Goal: Use online tool/utility: Utilize a website feature to perform a specific function

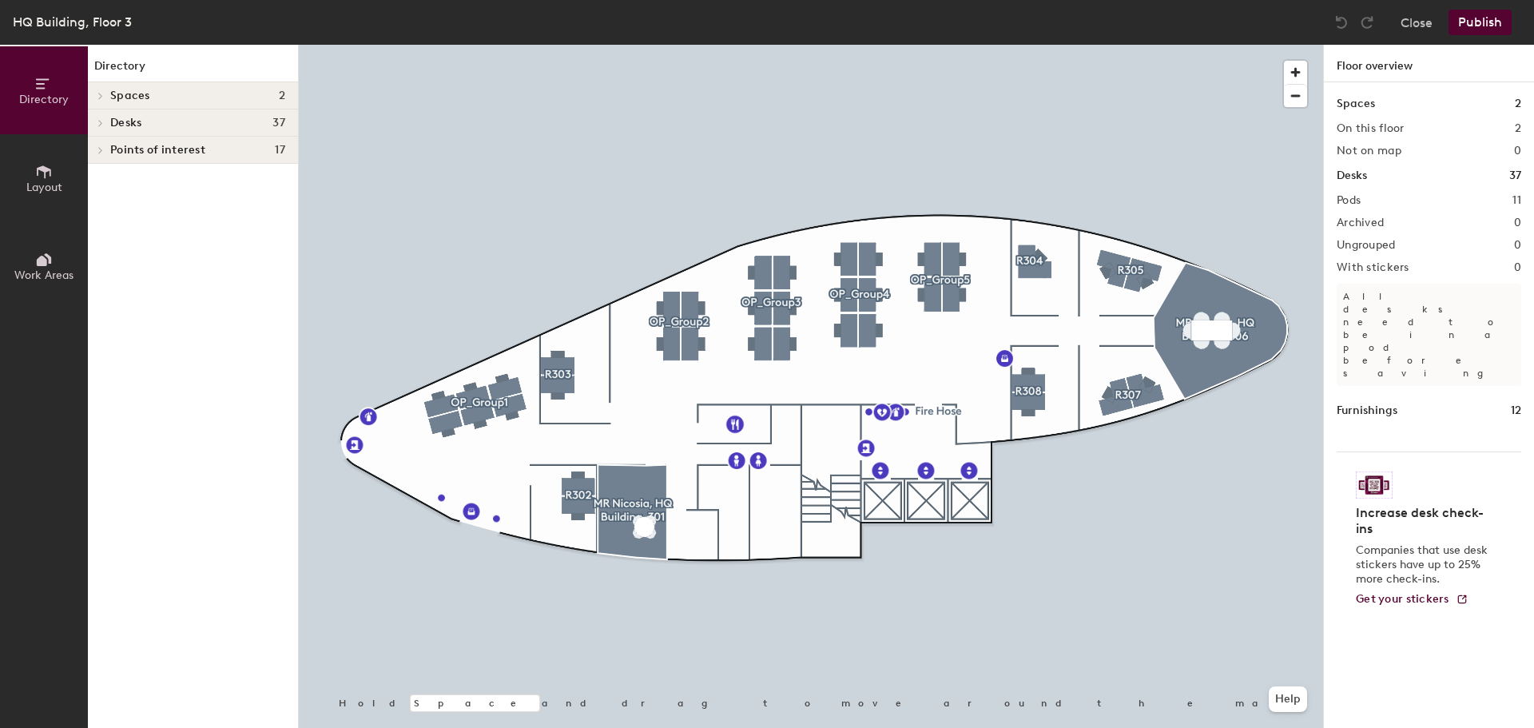
click at [33, 186] on span "Layout" at bounding box center [44, 188] width 36 height 14
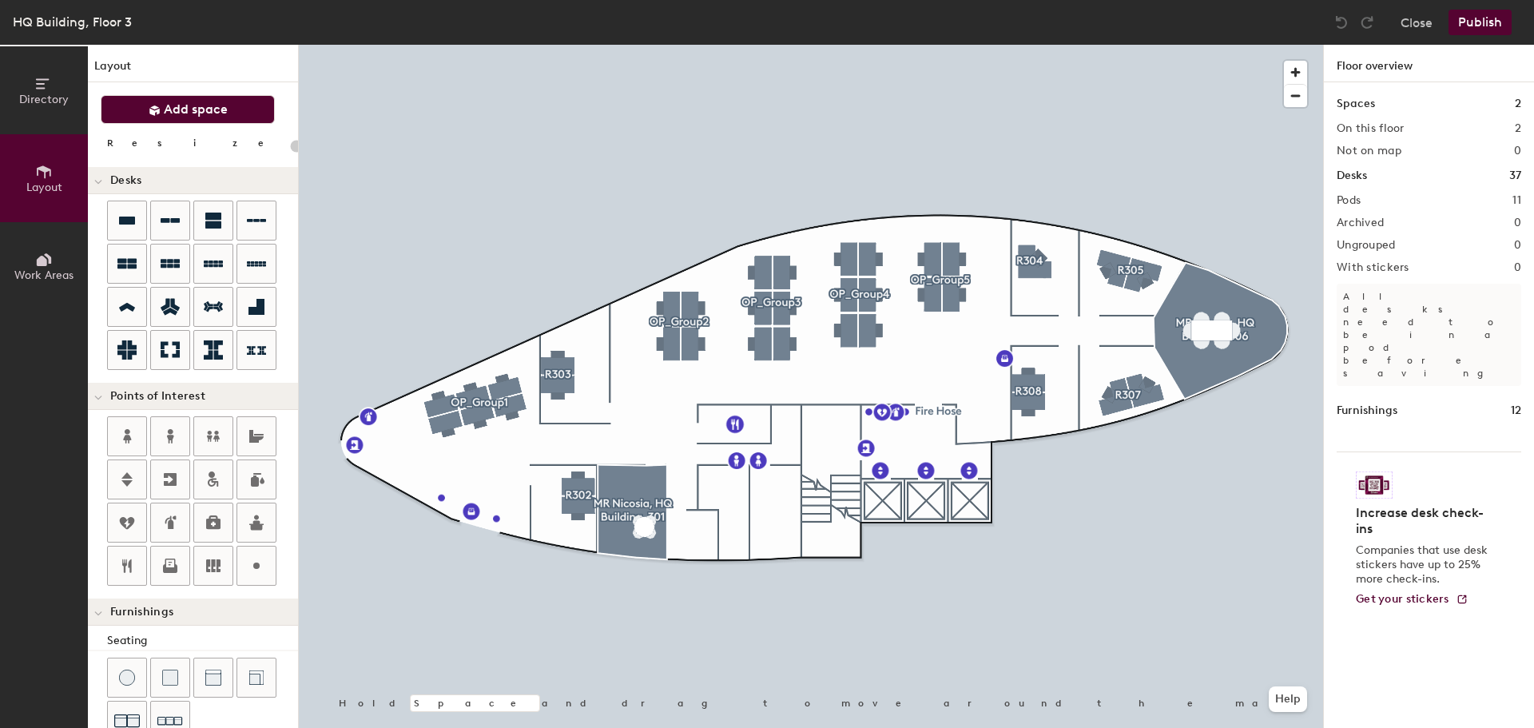
click at [203, 113] on span "Add space" at bounding box center [196, 109] width 64 height 16
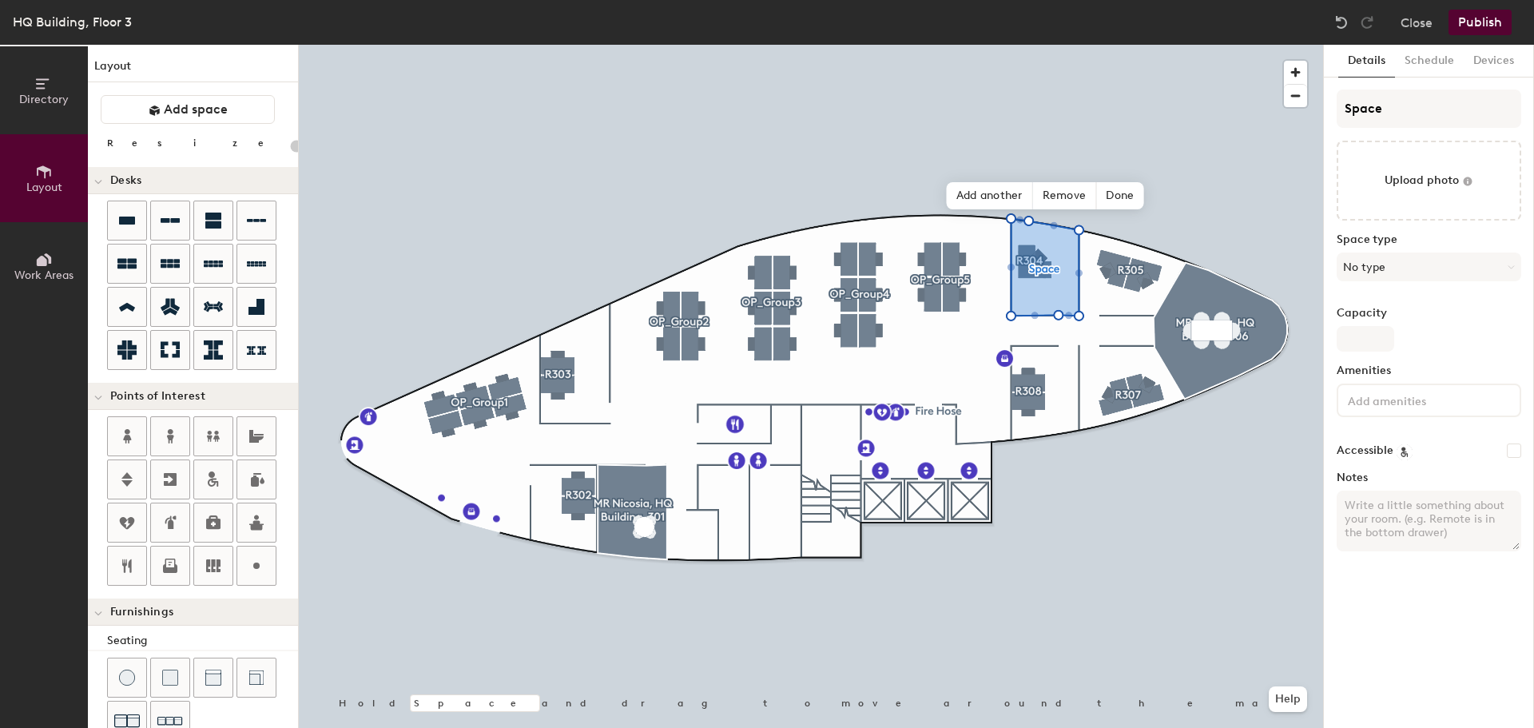
type input "20"
drag, startPoint x: 1407, startPoint y: 109, endPoint x: 1342, endPoint y: 102, distance: 65.8
click at [1342, 102] on input "Space" at bounding box center [1429, 109] width 185 height 38
type input "Office"
type input "20"
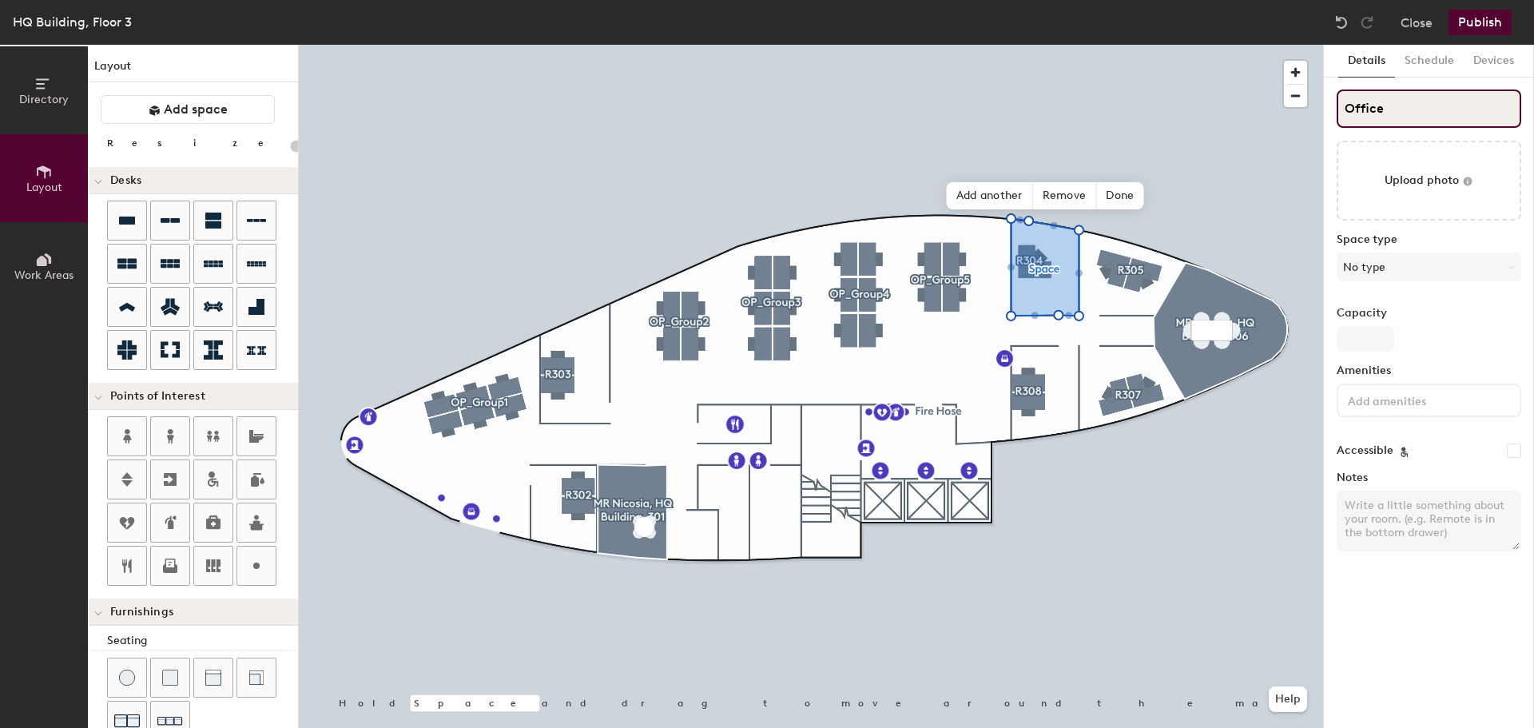
type input "Office"
type input "20"
type input "Office 3"
type input "20"
type input "Office 30"
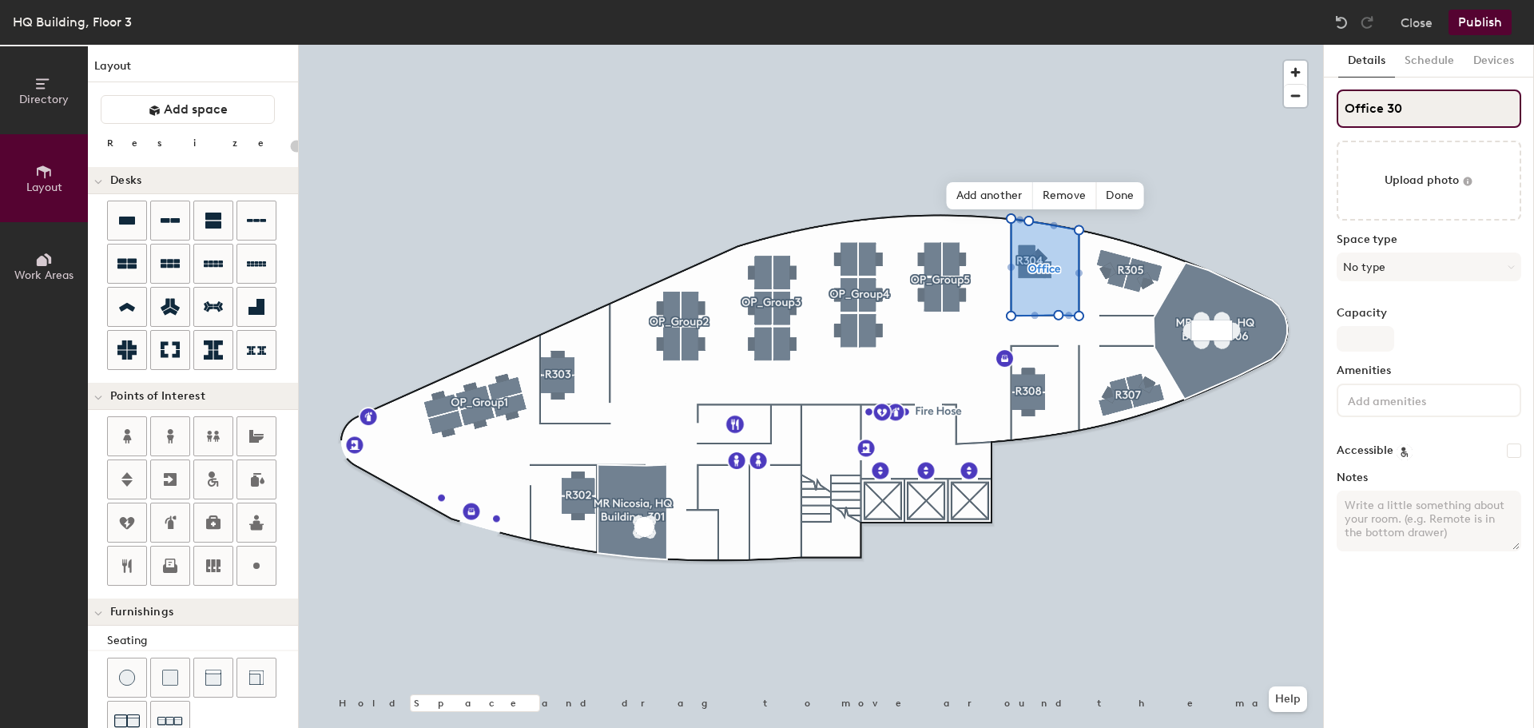
type input "20"
type input "Office 304"
type input "20"
type input "Office 304"
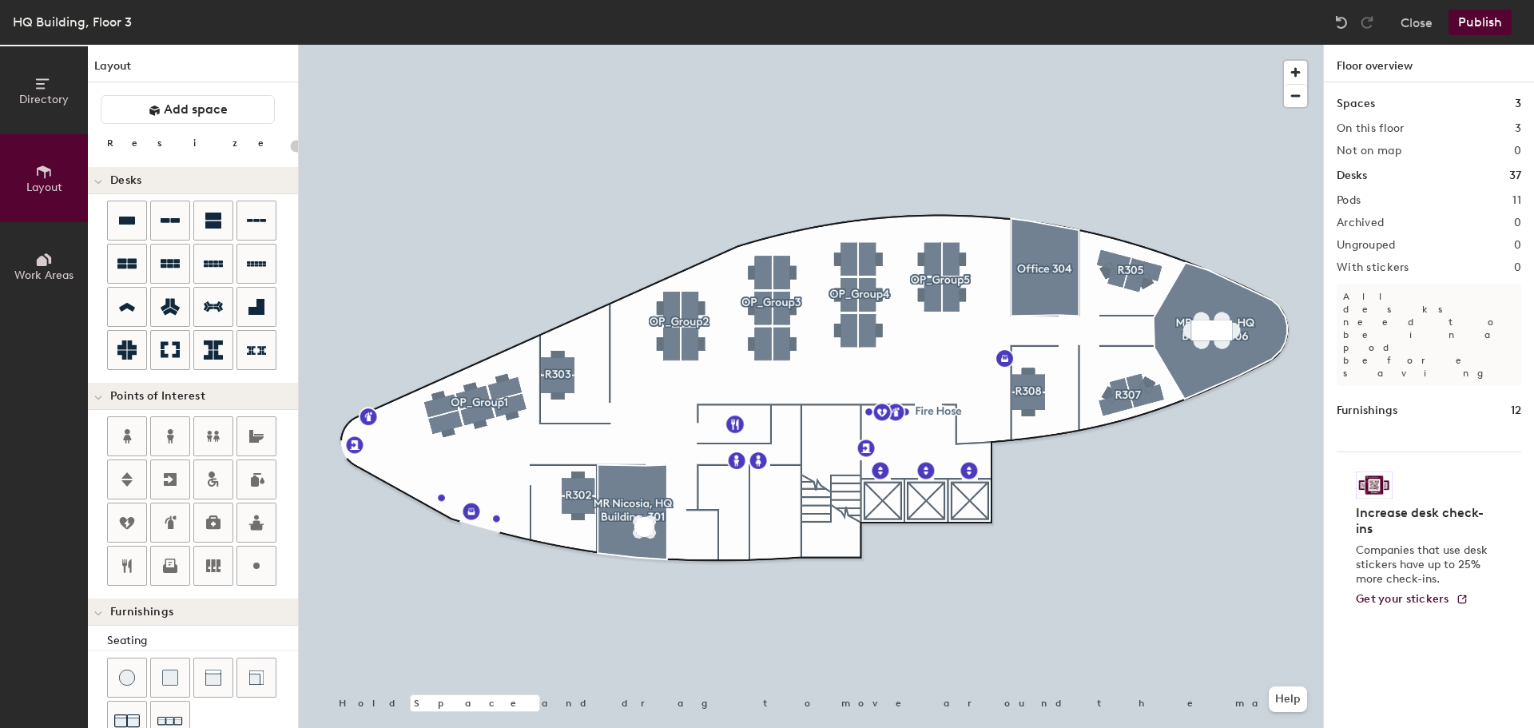
click at [1043, 45] on div at bounding box center [811, 45] width 1024 height 0
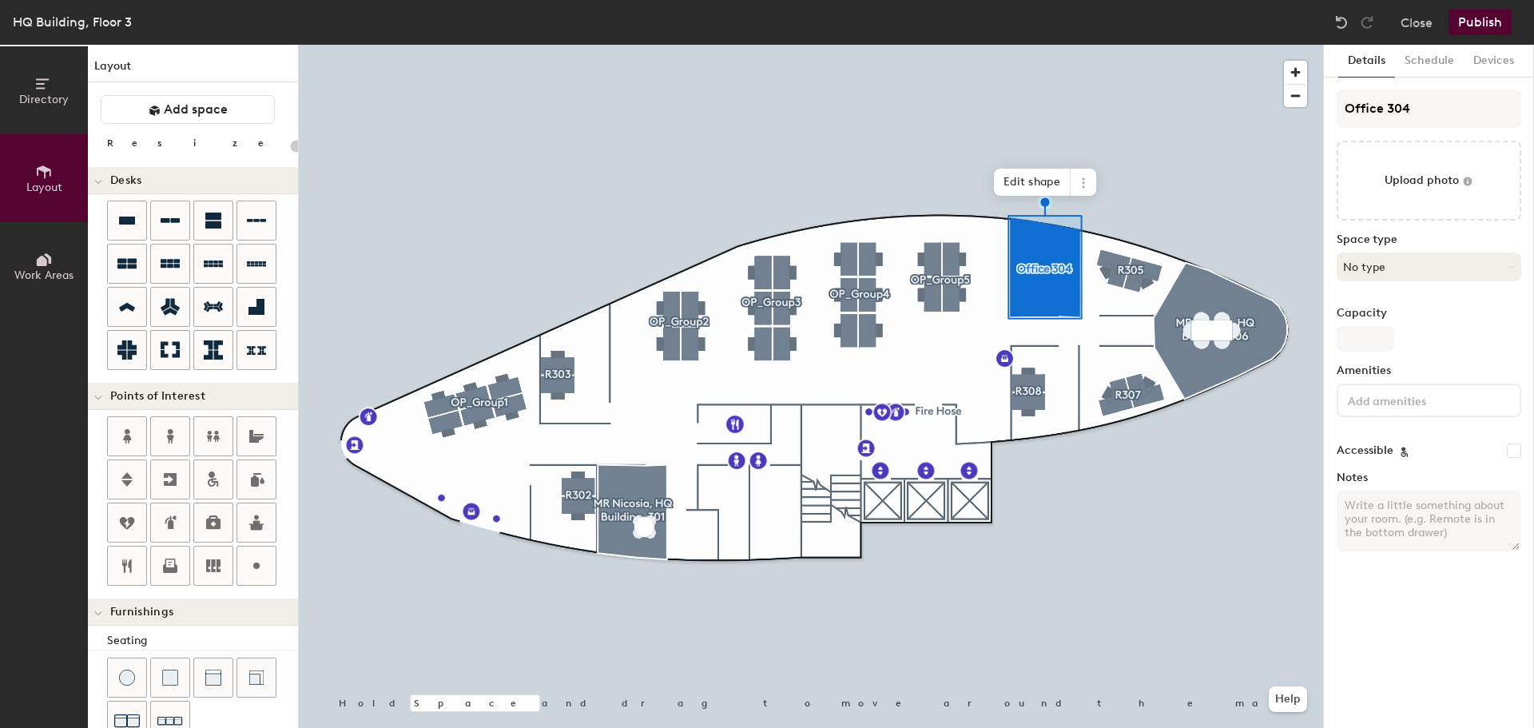
click at [1379, 270] on button "No type" at bounding box center [1429, 267] width 185 height 29
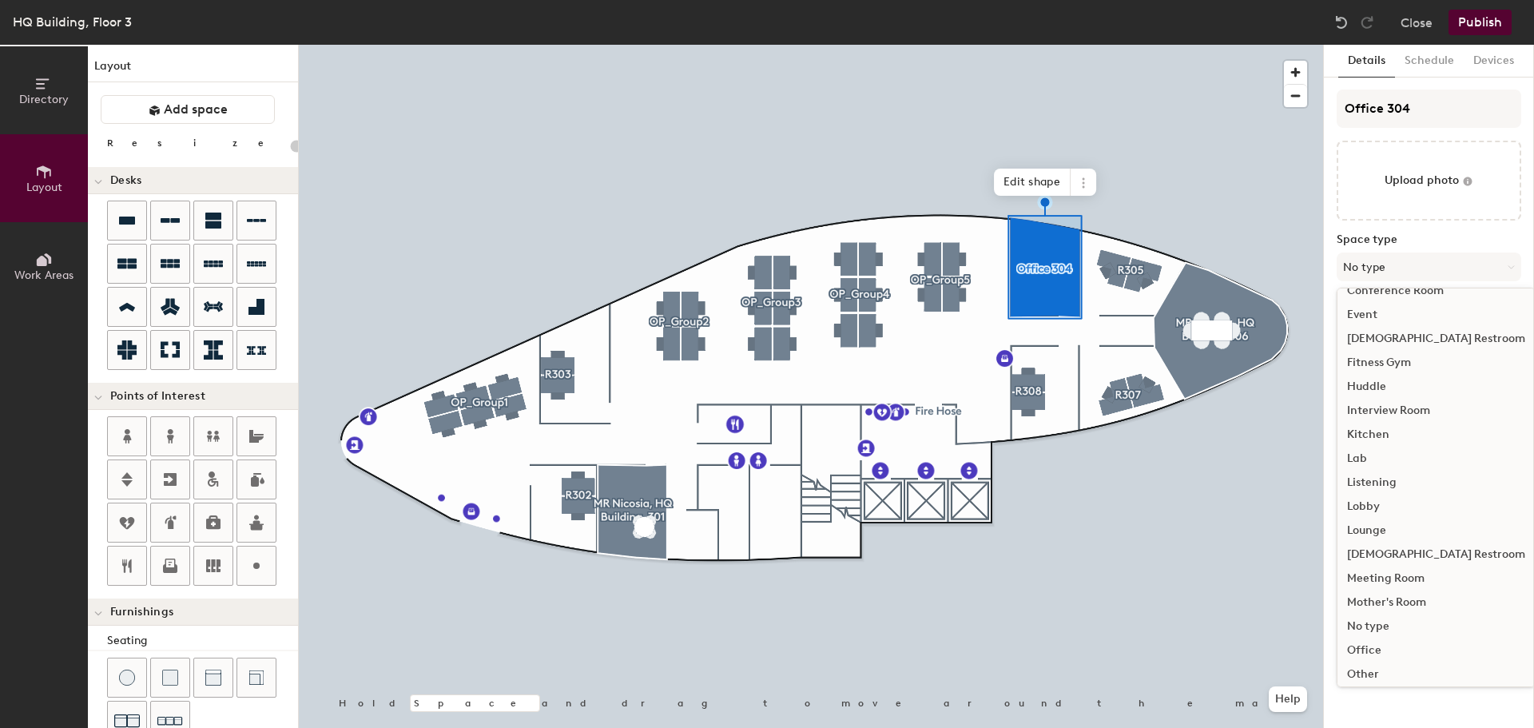
scroll to position [240, 0]
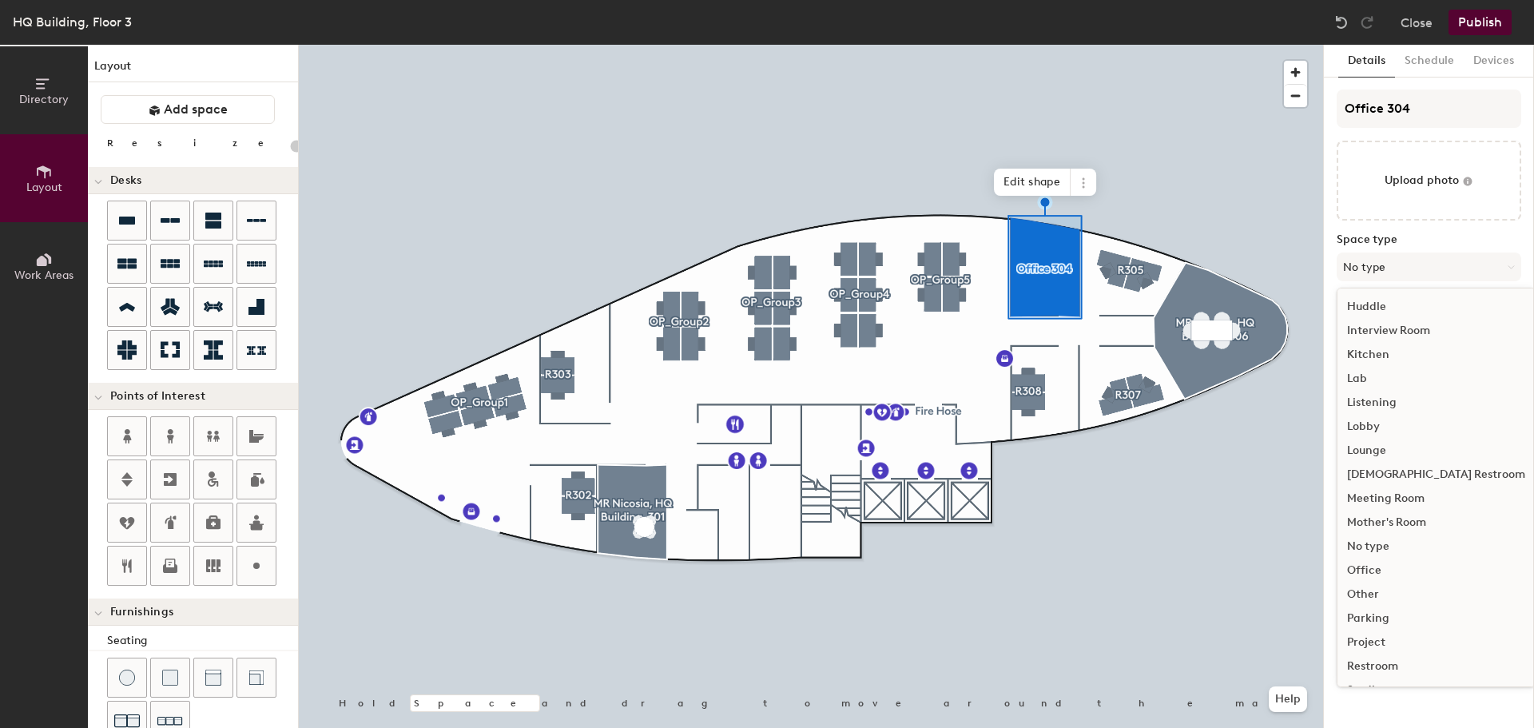
click at [1386, 592] on div "Other" at bounding box center [1436, 595] width 197 height 24
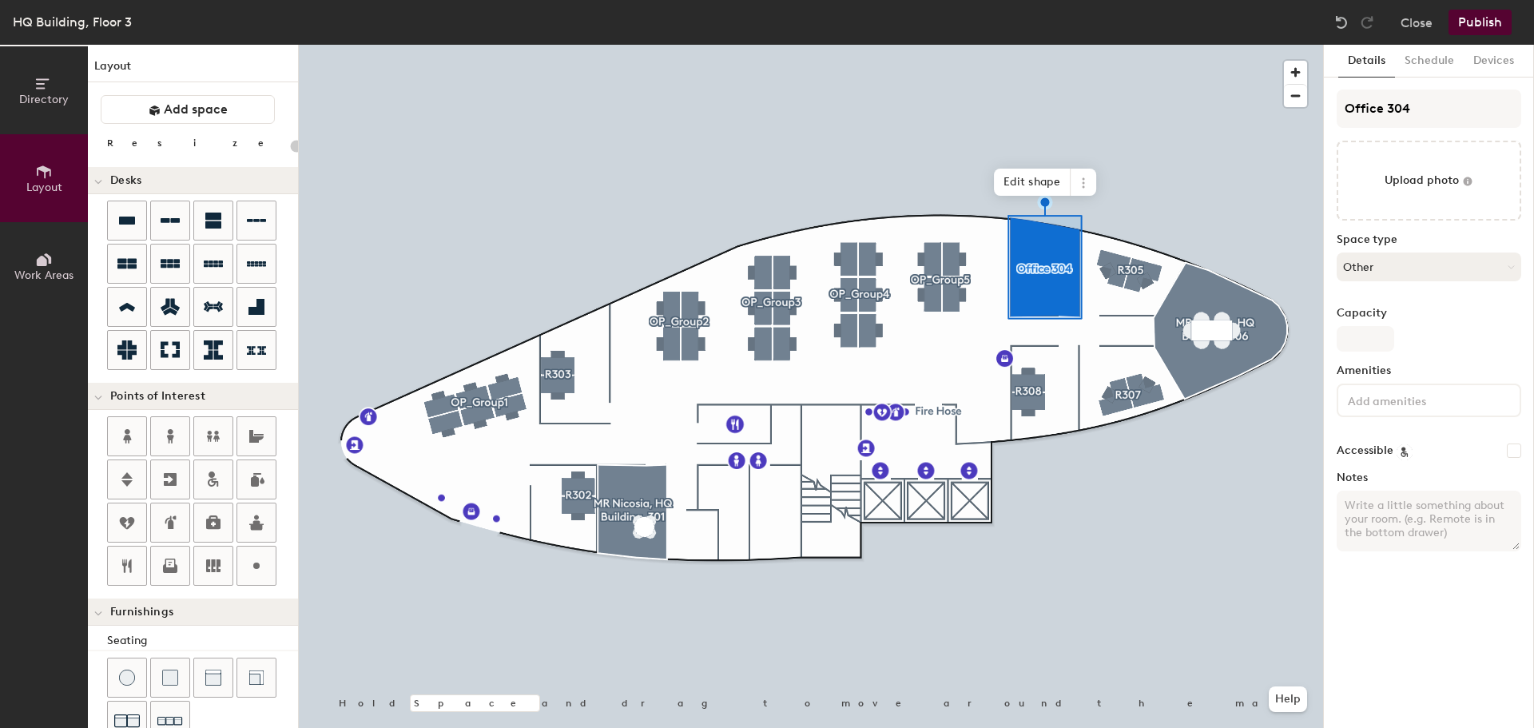
click at [1382, 264] on button "Other" at bounding box center [1429, 267] width 185 height 29
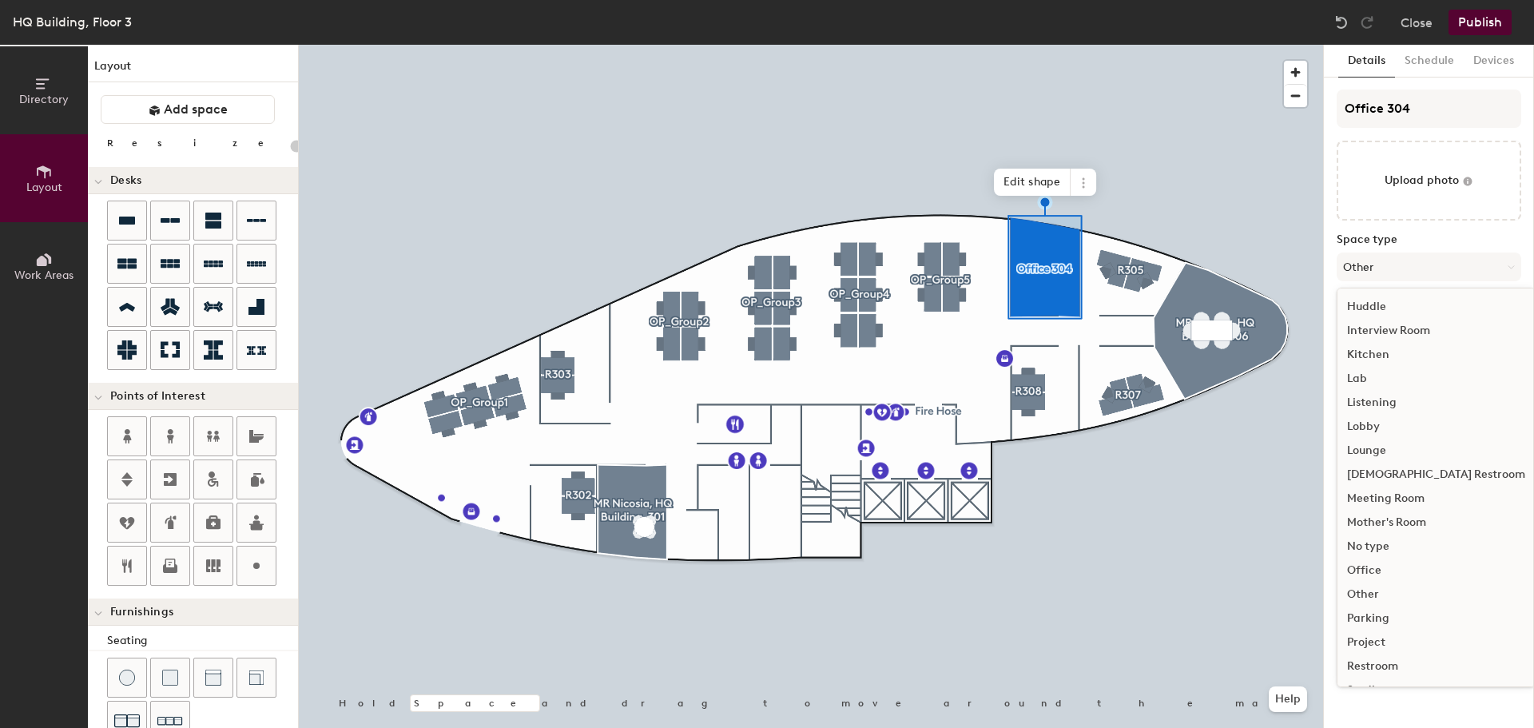
click at [1380, 568] on div "Office" at bounding box center [1436, 571] width 197 height 24
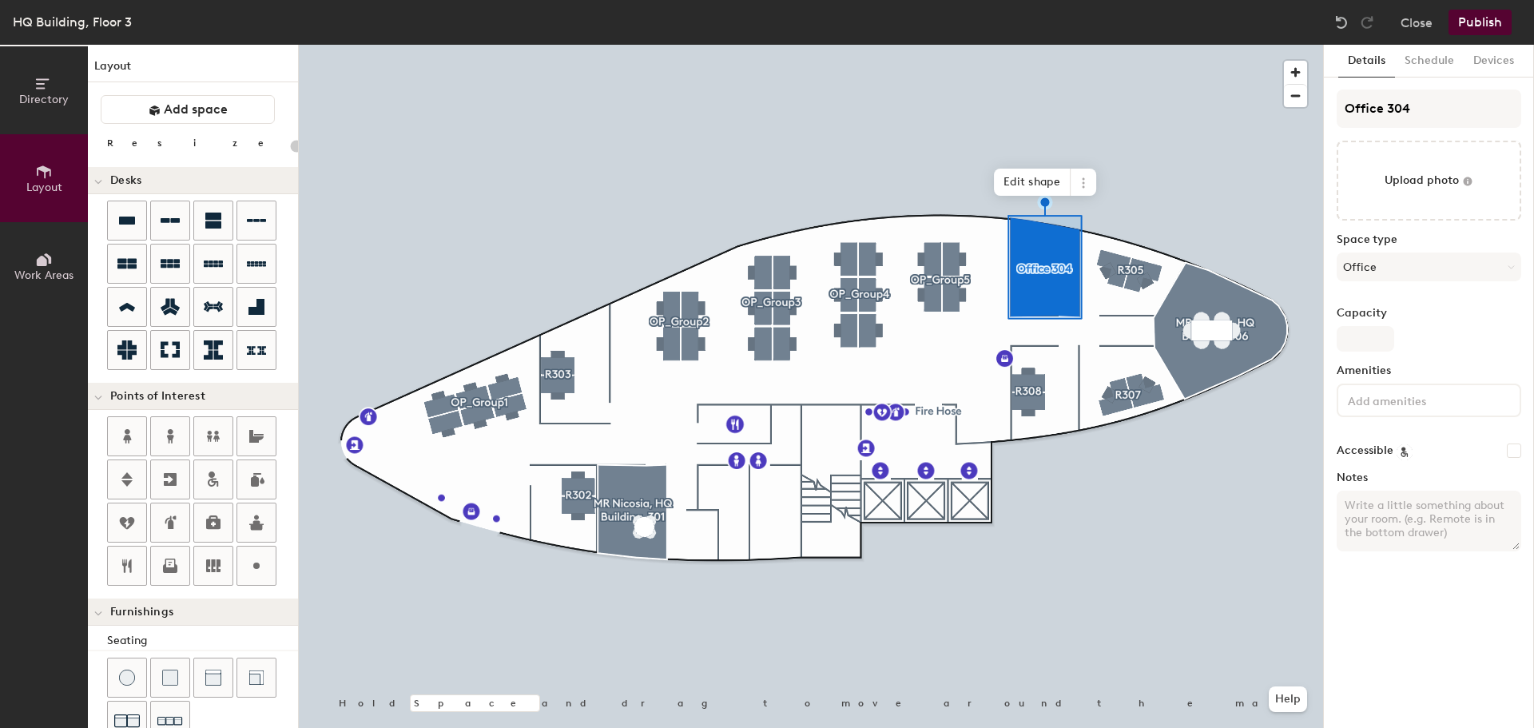
type input "20"
click at [1092, 187] on span at bounding box center [1084, 182] width 26 height 27
click at [1119, 277] on span "Delete" at bounding box center [1141, 274] width 142 height 27
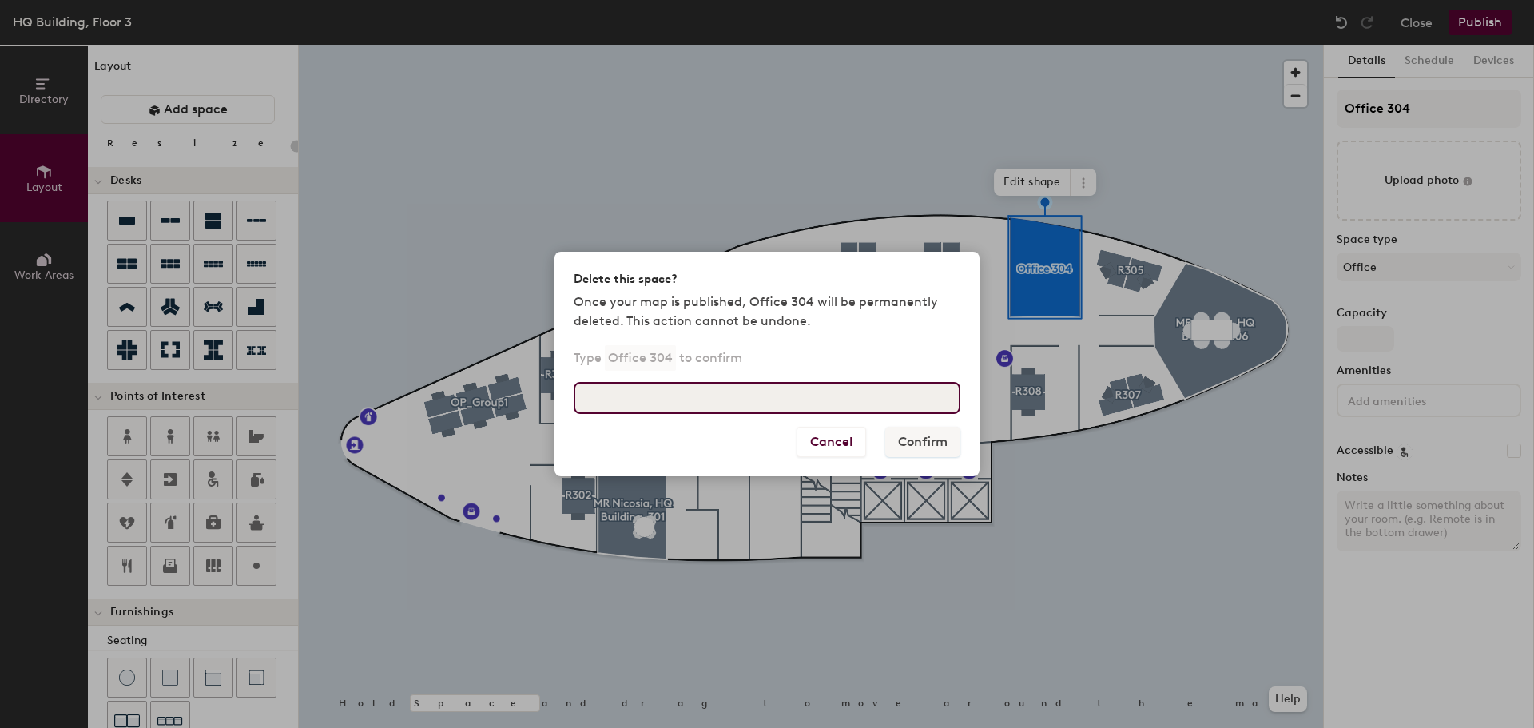
click at [788, 406] on input at bounding box center [767, 398] width 387 height 32
type input "Office 304"
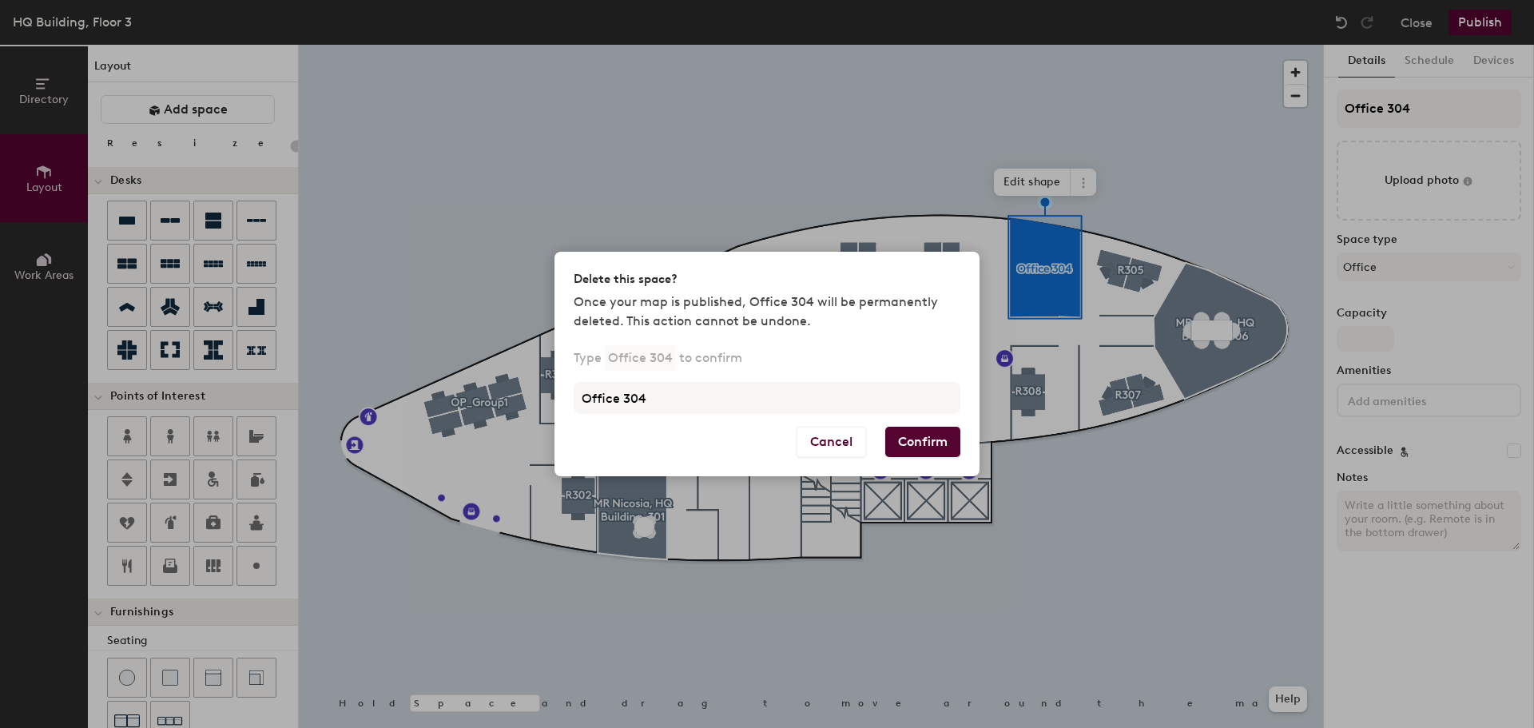
click at [937, 441] on button "Confirm" at bounding box center [922, 442] width 75 height 30
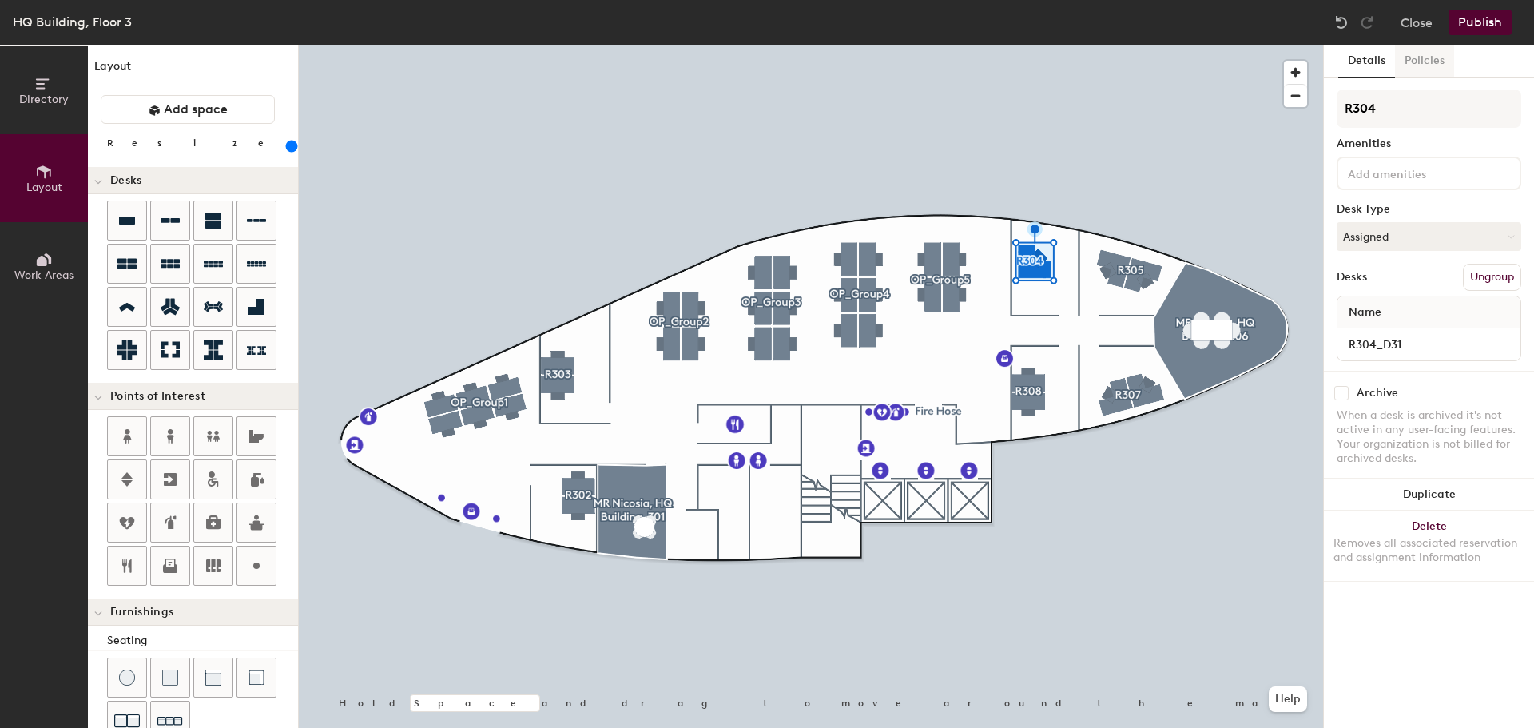
click at [1419, 62] on button "Policies" at bounding box center [1424, 61] width 59 height 33
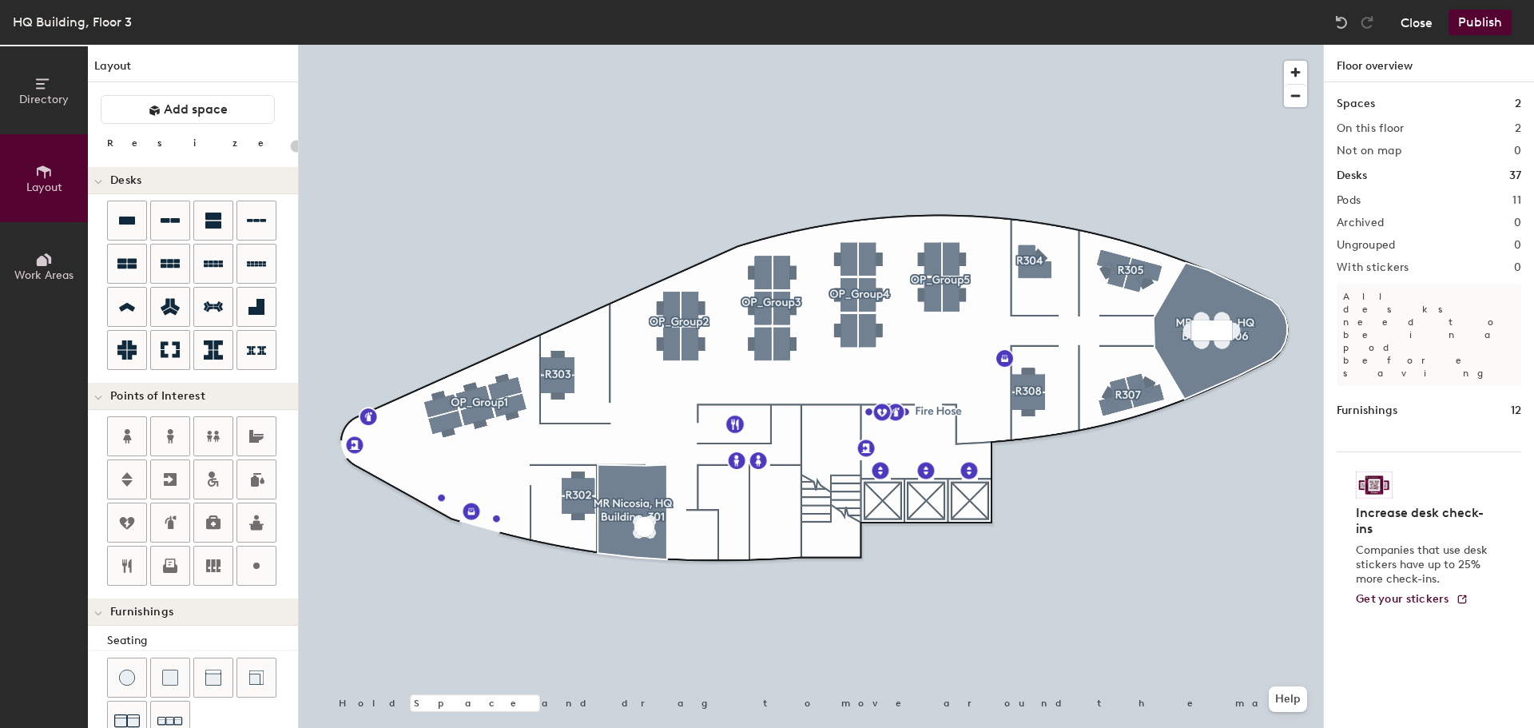
click at [1410, 22] on button "Close" at bounding box center [1417, 23] width 32 height 26
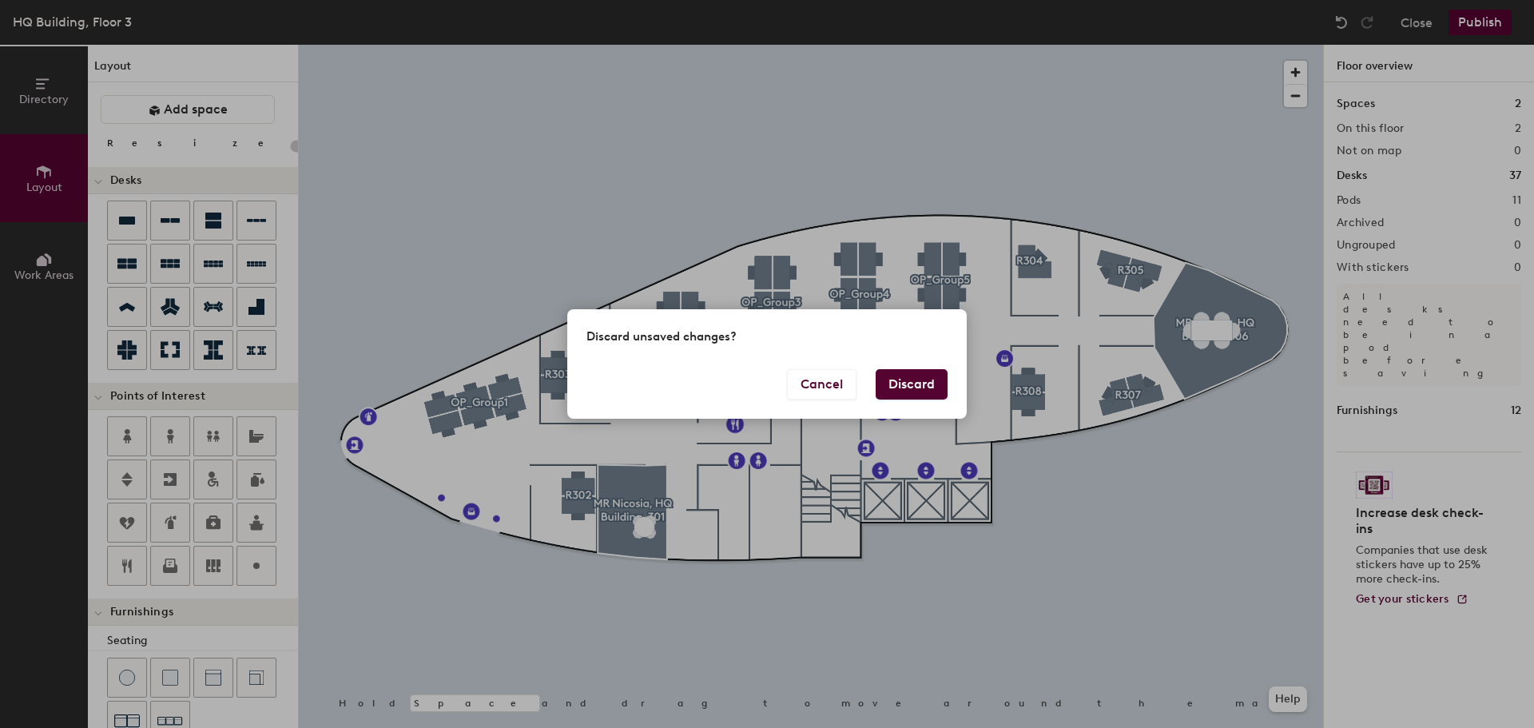
click at [905, 379] on button "Discard" at bounding box center [912, 384] width 72 height 30
type input "20"
